Goal: Obtain resource: Download file/media

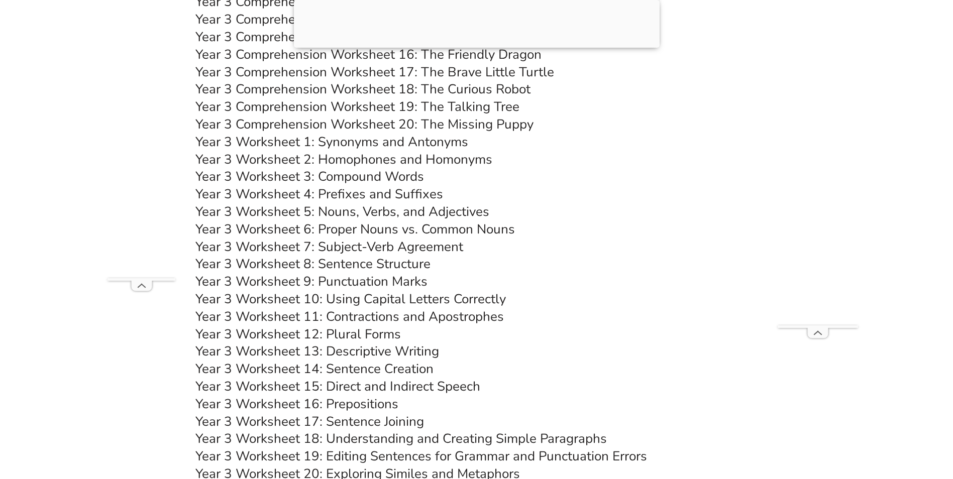
scroll to position [3582, 0]
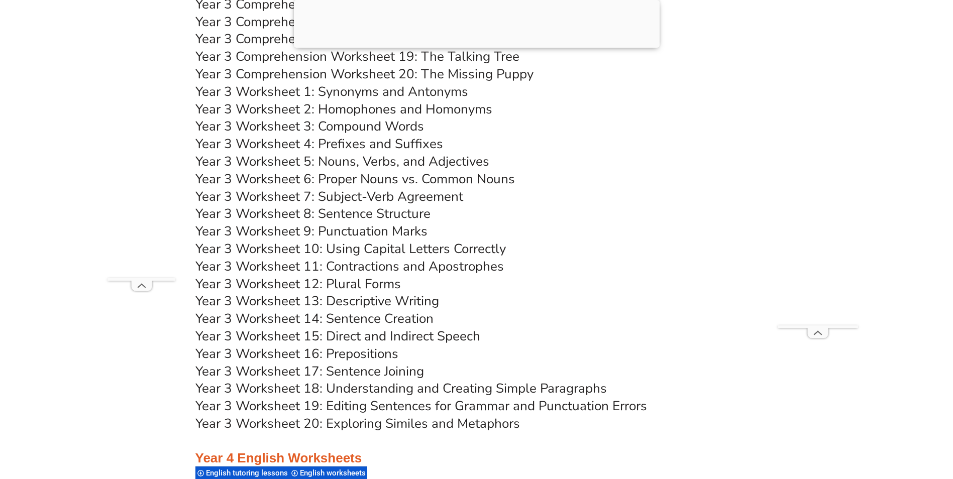
click at [356, 284] on link "Year 3 Worksheet 12: Plural Forms" at bounding box center [298, 284] width 206 height 18
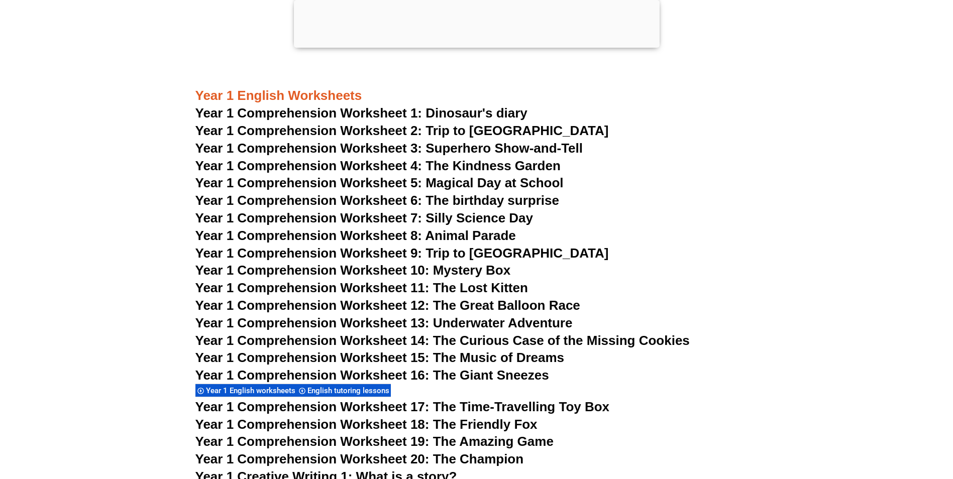
scroll to position [1371, 0]
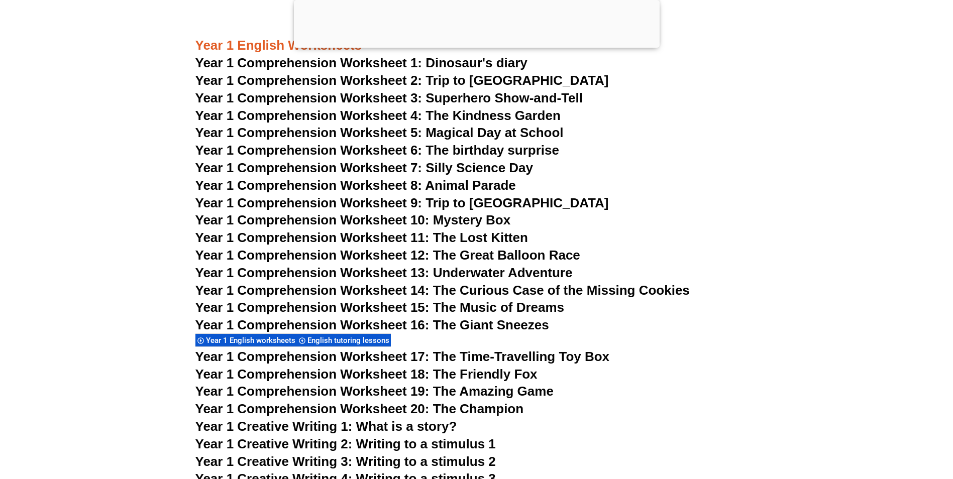
click at [480, 147] on span "Year 1 Comprehension Worksheet 6: The birthday surprise" at bounding box center [377, 150] width 364 height 15
click at [480, 184] on span "Year 1 Comprehension Worksheet 8: Animal Parade" at bounding box center [355, 185] width 321 height 15
click at [457, 205] on span "Year 1 Comprehension Worksheet 9: Trip to Australia" at bounding box center [402, 202] width 414 height 15
click at [467, 221] on span "Year 1 Comprehension Worksheet 10: Mystery Box" at bounding box center [353, 220] width 316 height 15
click at [505, 227] on span "Year 1 Comprehension Worksheet 10: Mystery Box" at bounding box center [353, 220] width 316 height 15
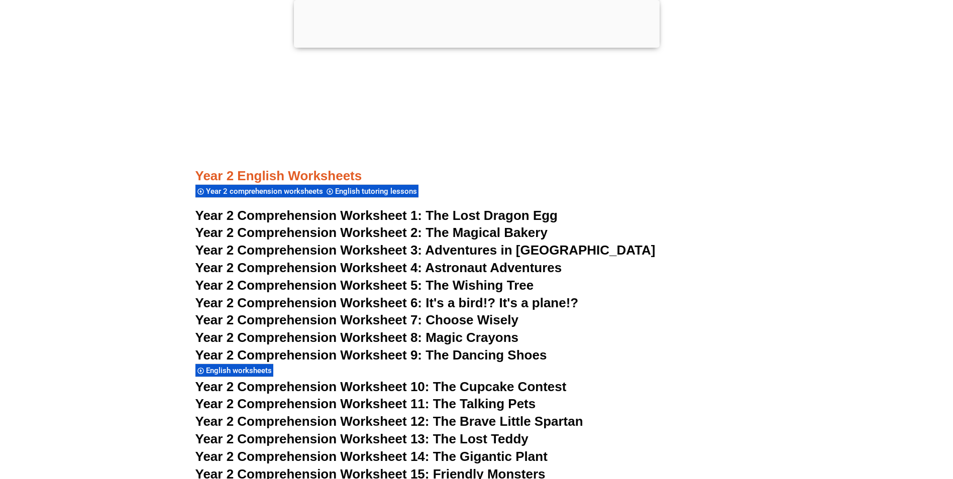
scroll to position [2426, 0]
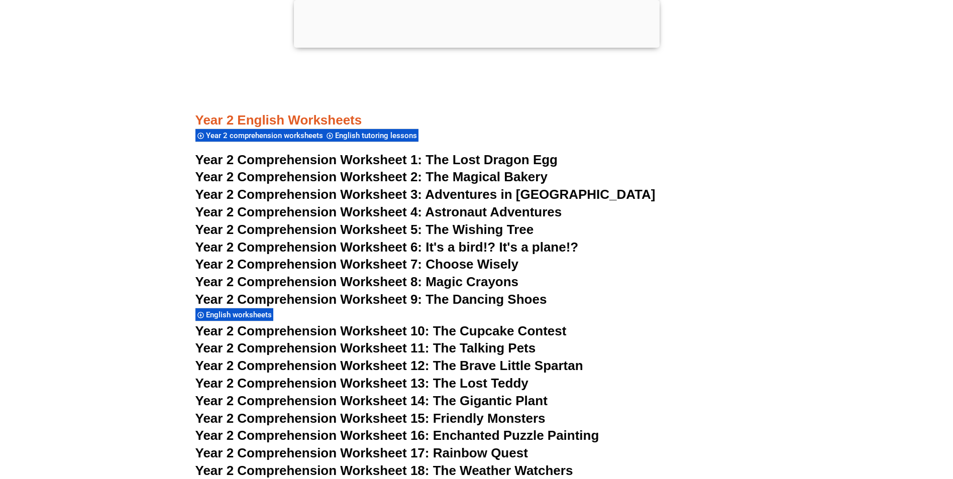
click at [526, 176] on span "The Magical Bakery" at bounding box center [487, 176] width 122 height 15
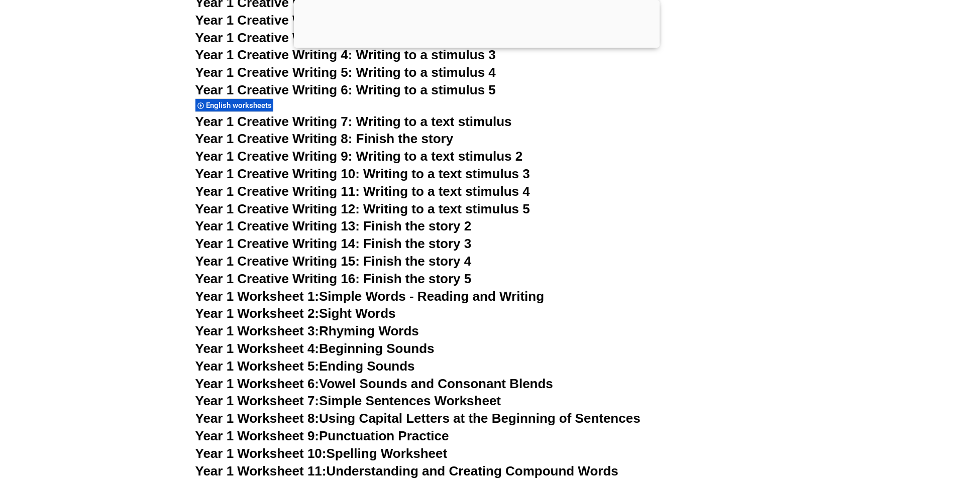
scroll to position [1773, 0]
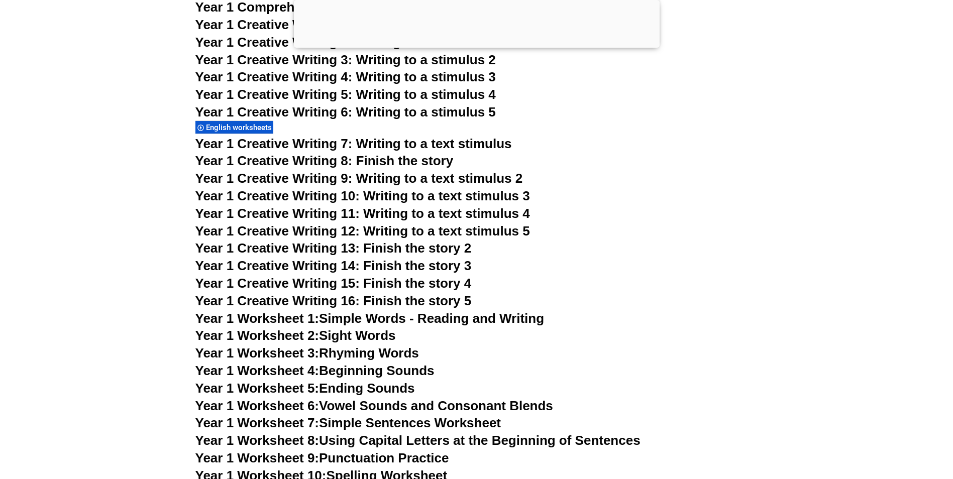
click at [387, 163] on span "Year 1 Creative Writing 8: Finish the story" at bounding box center [324, 160] width 258 height 15
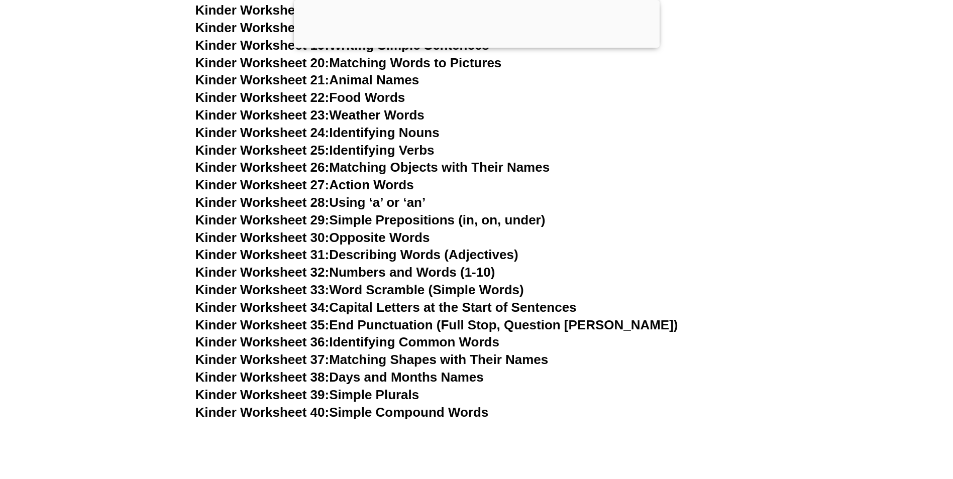
scroll to position [818, 0]
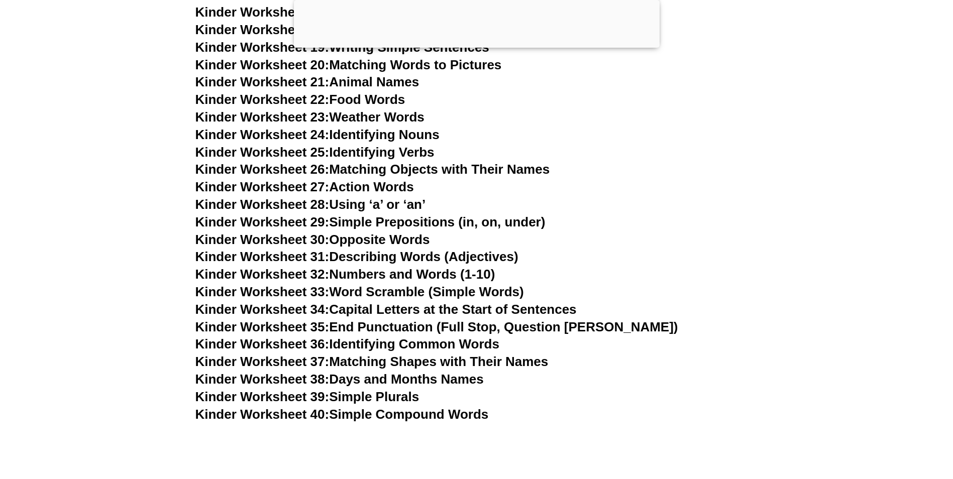
click at [479, 325] on link "Kinder Worksheet 35: End Punctuation (Full Stop, Question Mark)" at bounding box center [436, 327] width 483 height 15
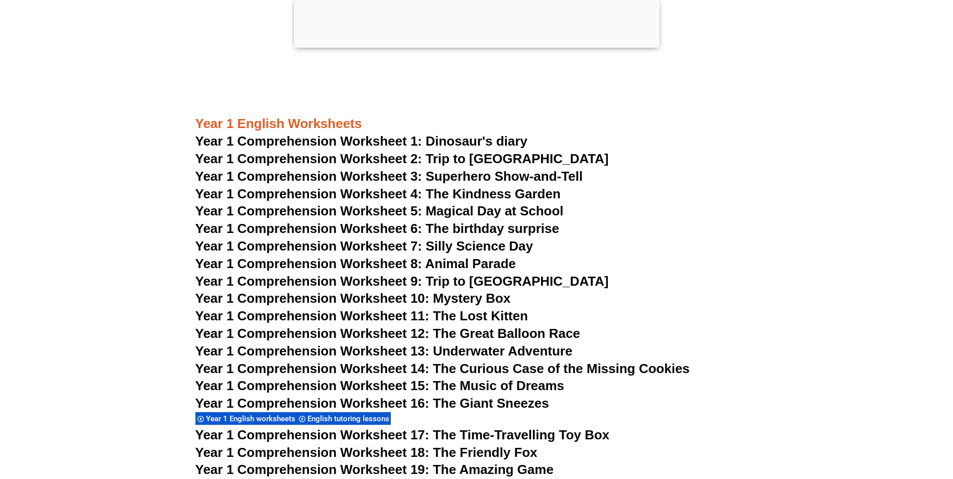
scroll to position [1321, 0]
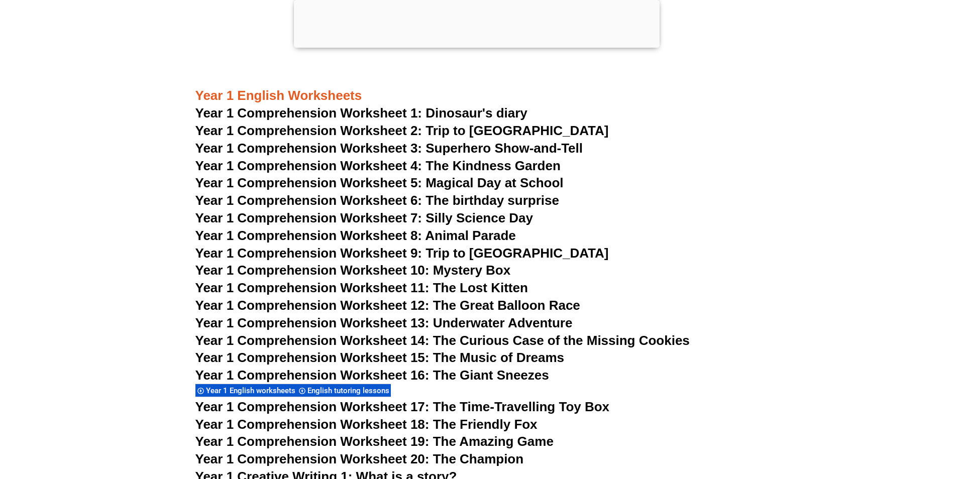
click at [466, 94] on h3 "Year 1 English Worksheets" at bounding box center [476, 95] width 563 height 17
click at [456, 114] on span "Year 1 Comprehension Worksheet 1: Dinosaur's diary" at bounding box center [361, 113] width 332 height 15
click at [499, 284] on span "Year 1 Comprehension Worksheet 11: The Lost Kitten" at bounding box center [361, 287] width 333 height 15
click at [501, 226] on h3 "Year 1 Comprehension Worksheet 7: Silly Science Day" at bounding box center [476, 218] width 563 height 17
click at [501, 230] on span "Year 1 Comprehension Worksheet 8: Animal Parade" at bounding box center [355, 235] width 321 height 15
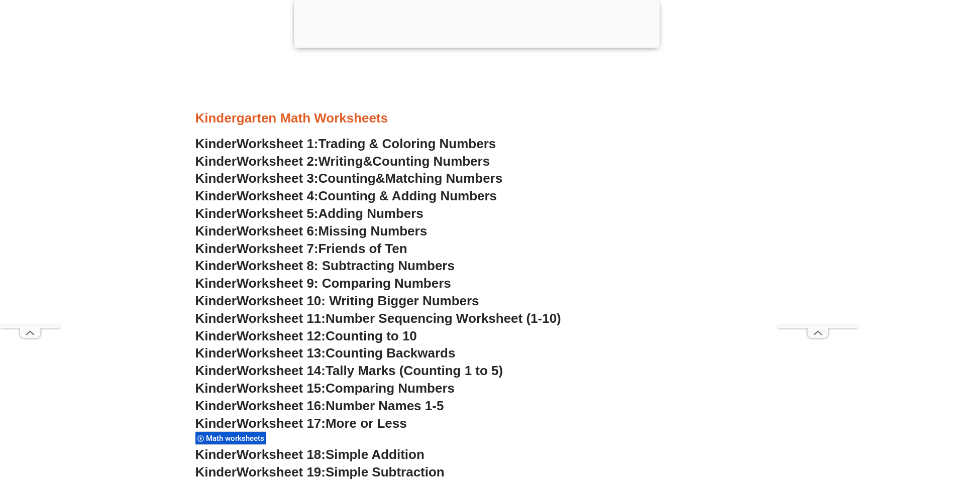
scroll to position [503, 0]
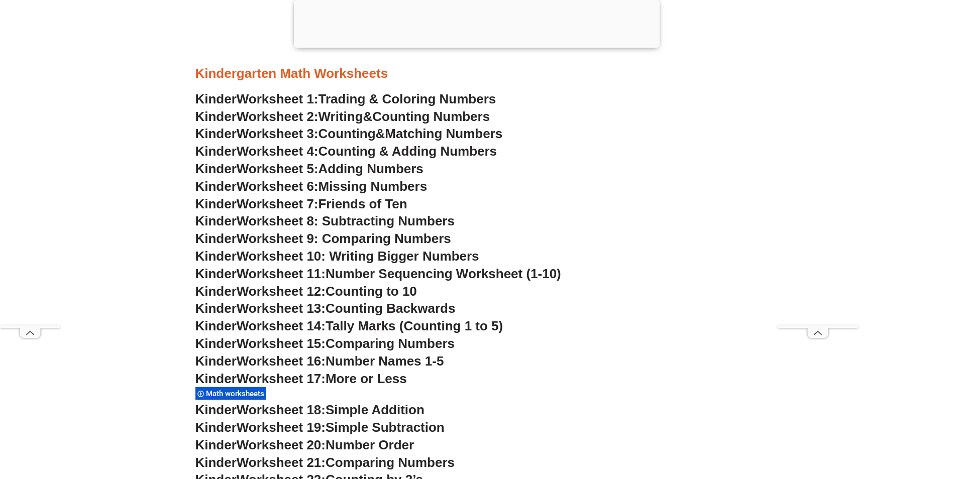
click at [818, 328] on rect at bounding box center [818, 327] width 25 height 3
drag, startPoint x: 356, startPoint y: 389, endPoint x: 361, endPoint y: 386, distance: 5.2
click at [359, 388] on div "Kinder Worksheet 17: More or Less Math worksheets" at bounding box center [476, 386] width 563 height 31
click at [363, 384] on span "More or Less" at bounding box center [366, 378] width 81 height 15
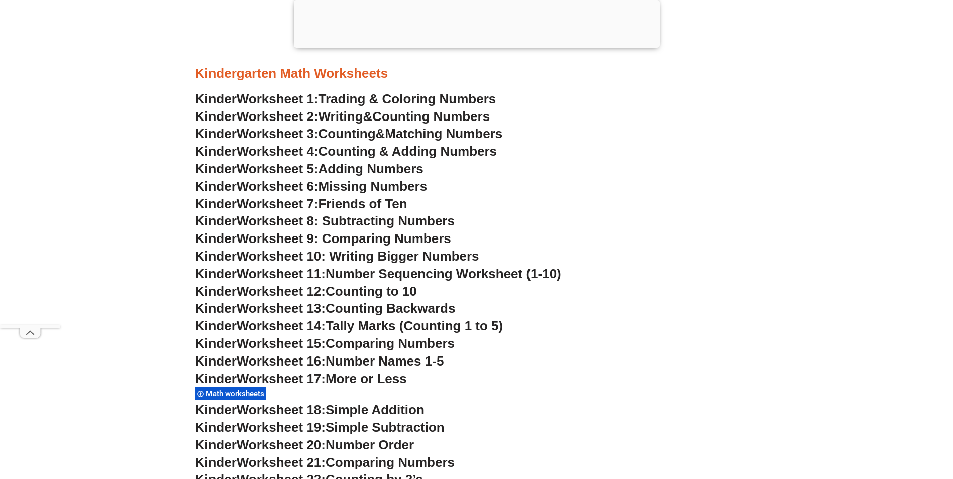
click at [341, 379] on span "More or Less" at bounding box center [366, 378] width 81 height 15
click at [347, 392] on div "Kinder Worksheet 17: More or Less Math worksheets" at bounding box center [476, 386] width 563 height 31
click at [247, 390] on span "Math worksheets" at bounding box center [236, 393] width 61 height 9
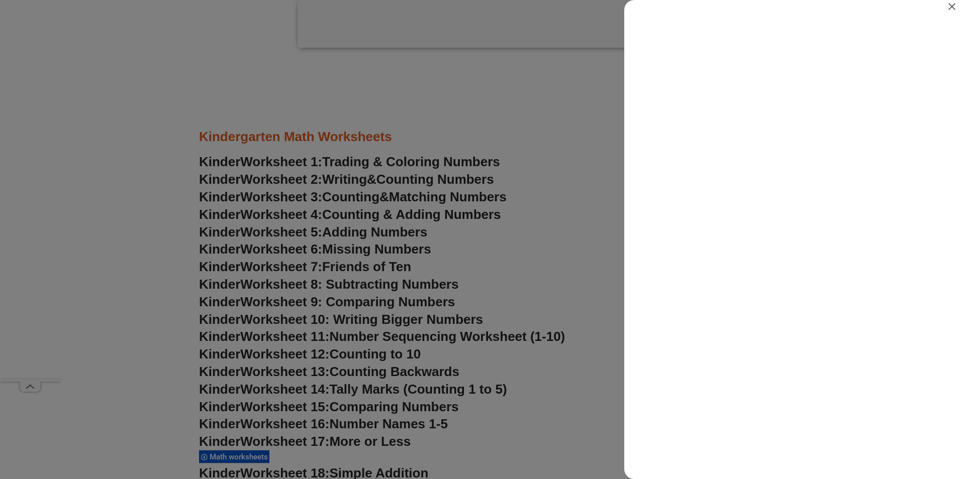
scroll to position [0, 0]
click at [951, 0] on button "Close" at bounding box center [952, 7] width 18 height 15
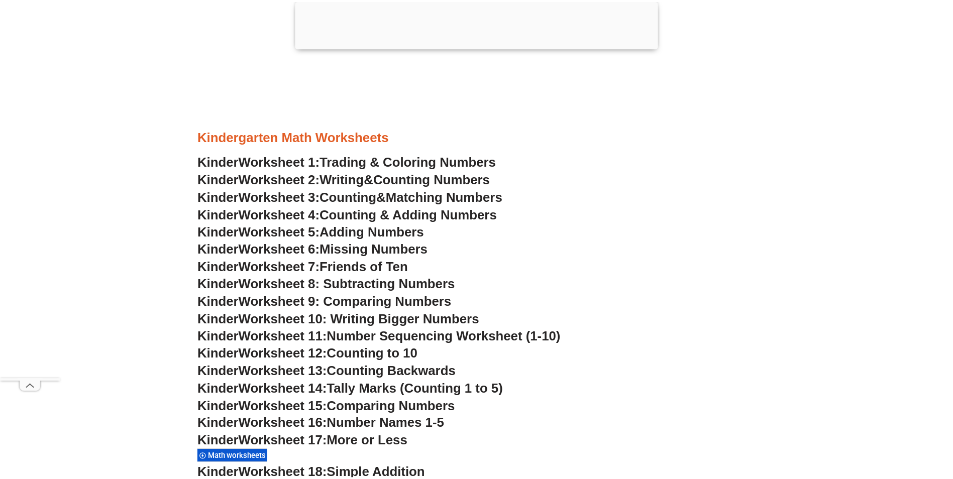
scroll to position [503, 0]
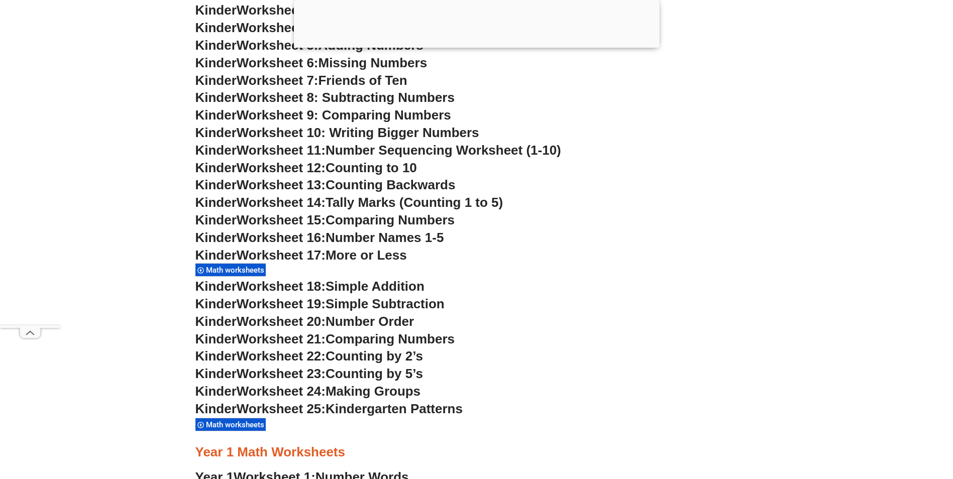
scroll to position [704, 0]
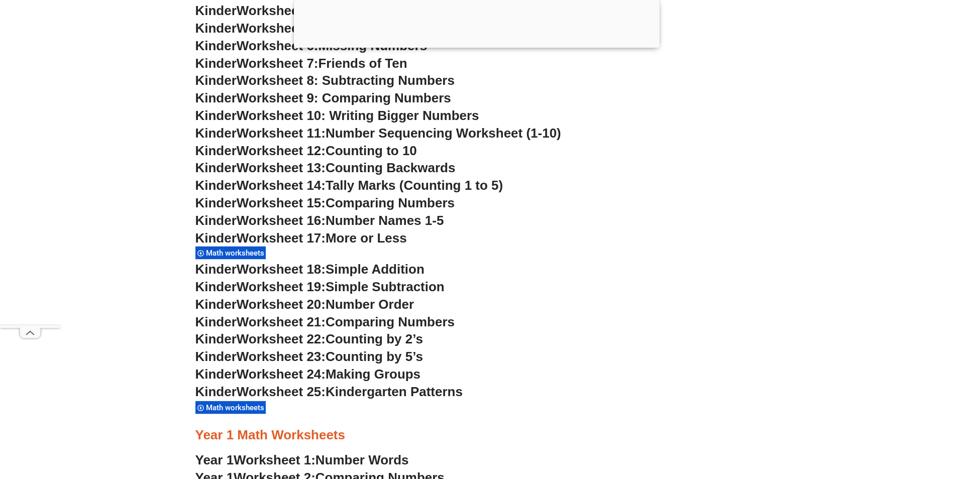
click at [388, 247] on div "Kinder Worksheet 17: More or Less Math worksheets" at bounding box center [476, 245] width 563 height 31
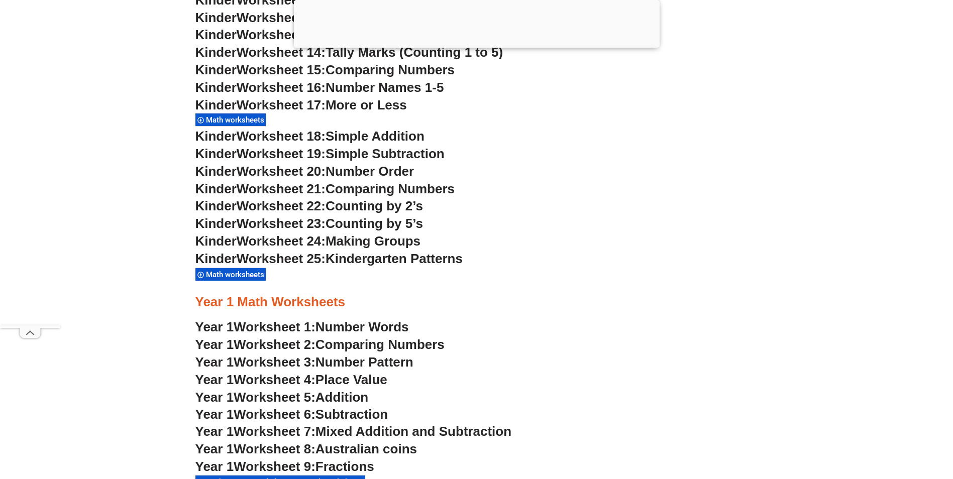
scroll to position [854, 0]
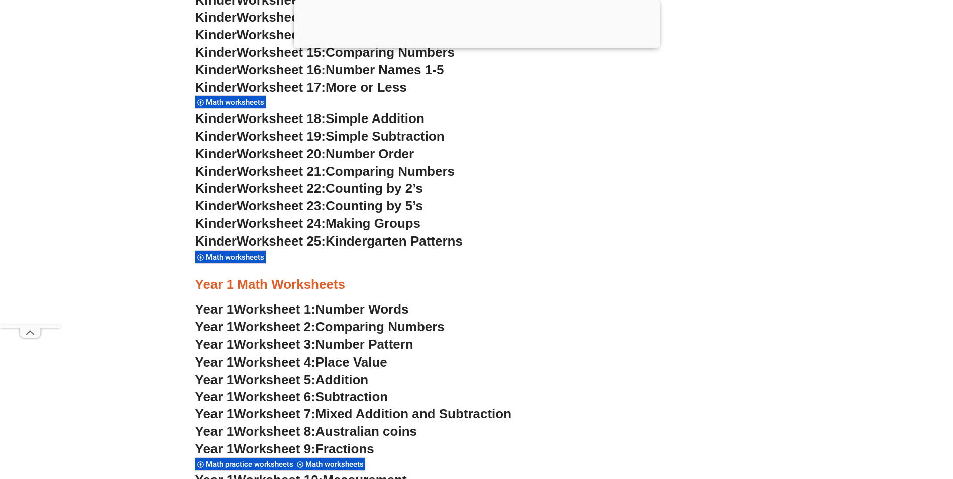
click at [378, 102] on div "Kinder Worksheet 17: More or Less Math worksheets" at bounding box center [476, 94] width 563 height 31
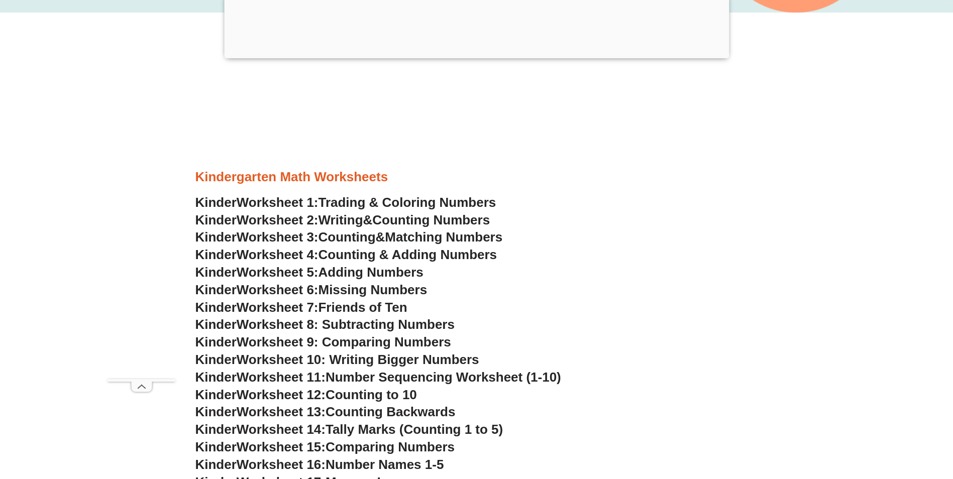
scroll to position [402, 0]
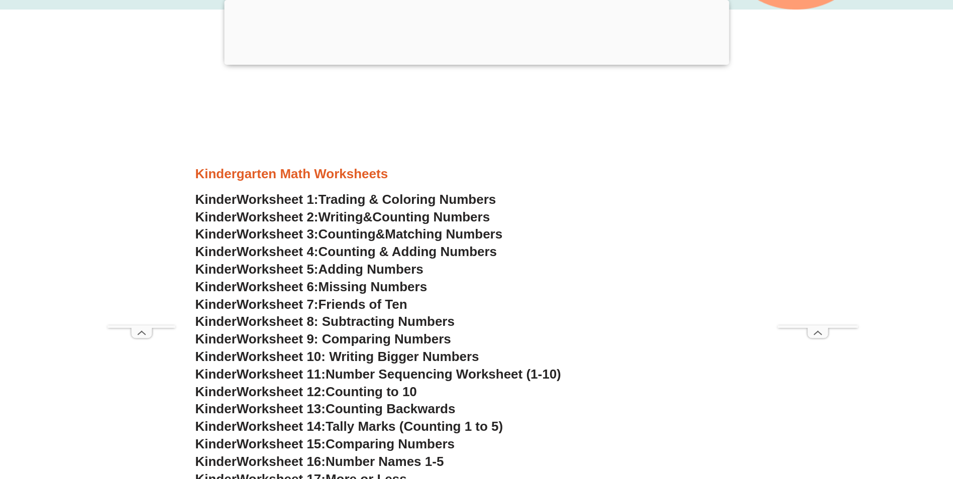
click at [413, 199] on span "Trading & Coloring Numbers" at bounding box center [408, 199] width 178 height 15
